Goal: Transaction & Acquisition: Obtain resource

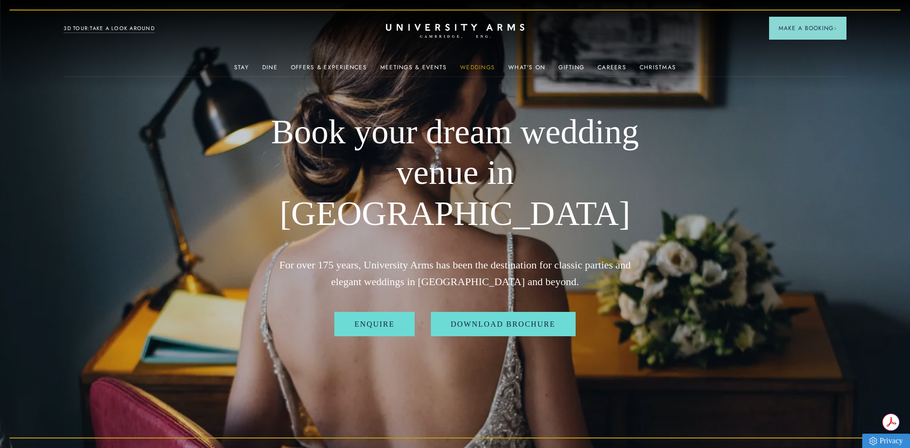
click at [471, 70] on link "Weddings" at bounding box center [477, 70] width 35 height 12
click at [473, 64] on link "Weddings" at bounding box center [477, 70] width 35 height 12
click at [477, 69] on link "Weddings" at bounding box center [477, 70] width 35 height 12
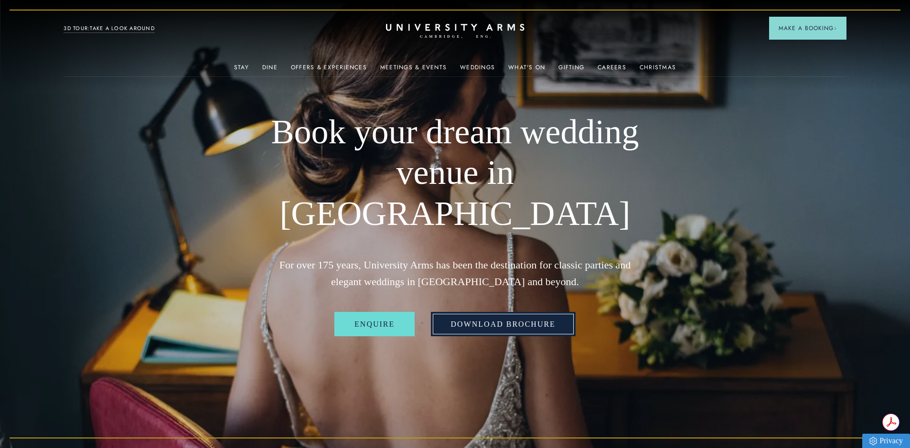
click at [497, 312] on link "Download Brochure" at bounding box center [503, 324] width 145 height 25
click at [513, 62] on div "What's On" at bounding box center [526, 66] width 37 height 19
click at [527, 62] on div "What's On" at bounding box center [526, 66] width 37 height 19
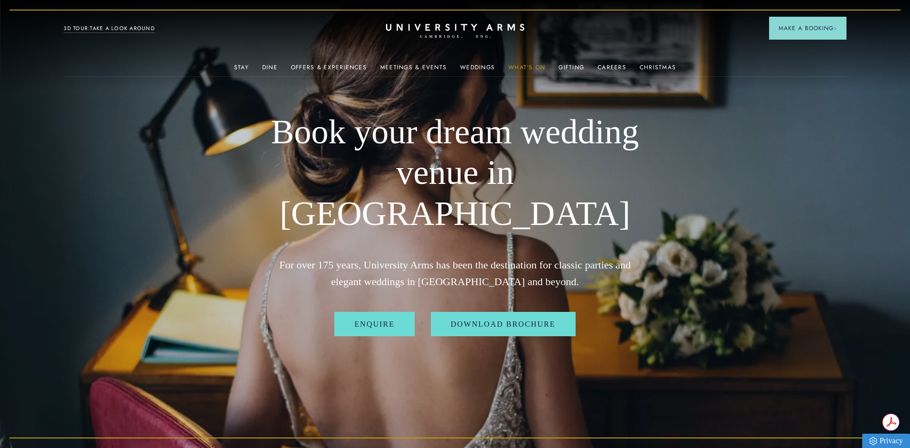
click at [523, 65] on link "What's On" at bounding box center [526, 70] width 37 height 12
